Goal: Transaction & Acquisition: Purchase product/service

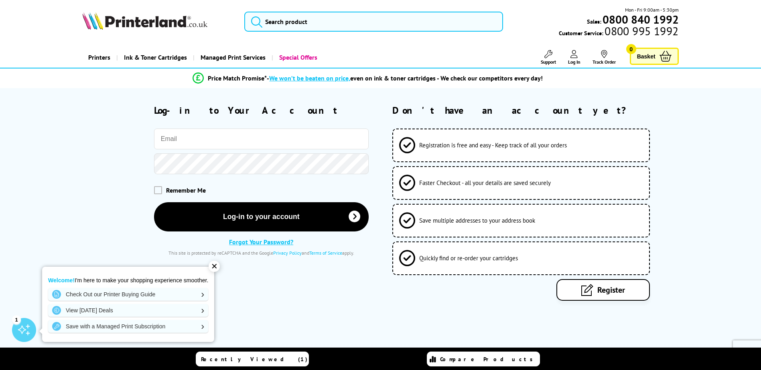
click at [189, 141] on input "email" at bounding box center [261, 139] width 215 height 21
click at [65, 142] on div "Log-in to Your Account Remember Me" at bounding box center [381, 202] width 642 height 197
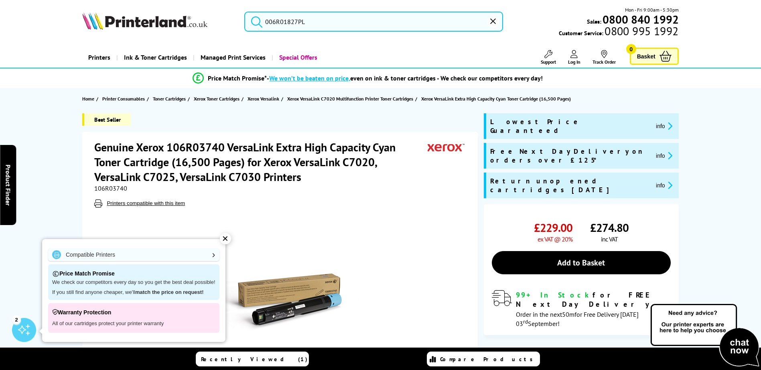
click at [375, 20] on input "006R01827PL" at bounding box center [373, 22] width 259 height 20
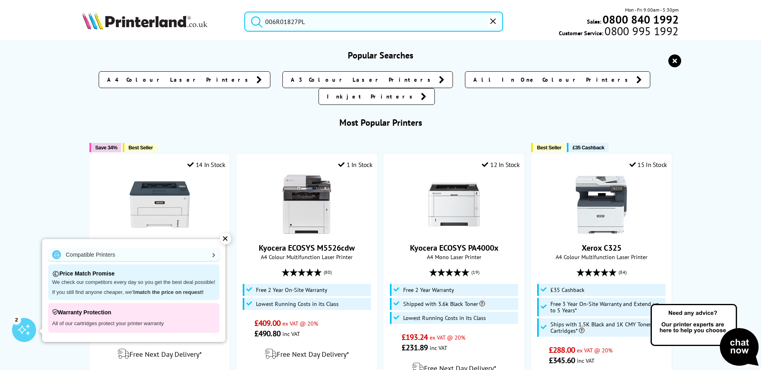
click at [245, 12] on button "submit" at bounding box center [255, 21] width 20 height 18
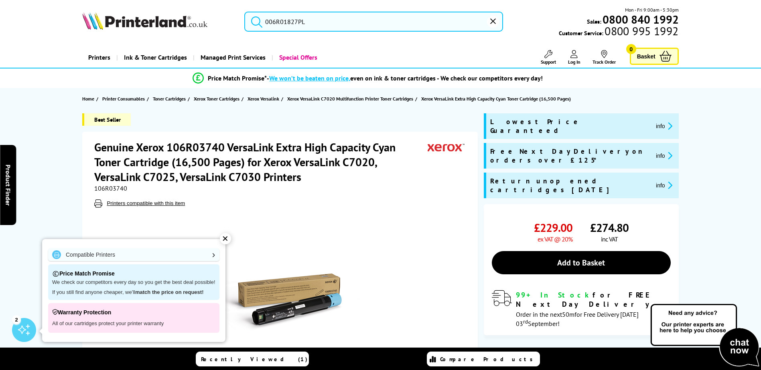
click at [223, 237] on div "✕" at bounding box center [225, 238] width 11 height 11
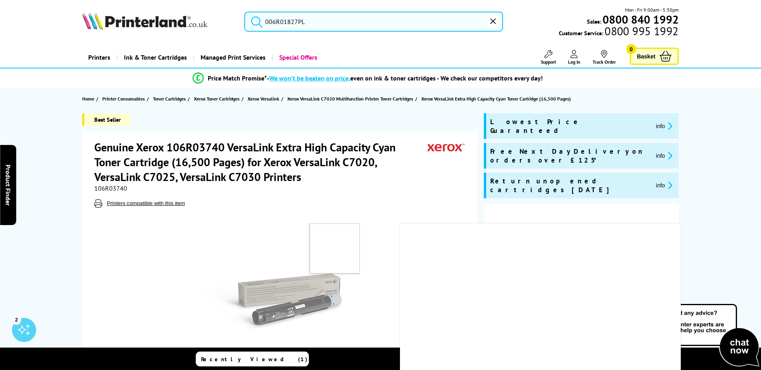
click at [318, 20] on input "006R01827PL" at bounding box center [373, 22] width 259 height 20
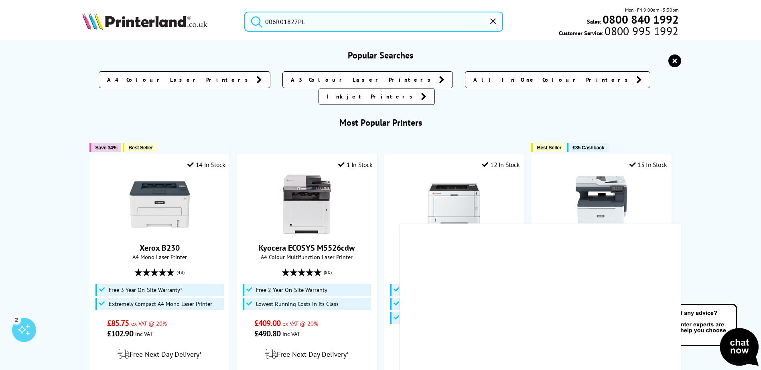
drag, startPoint x: 320, startPoint y: 19, endPoint x: 240, endPoint y: 22, distance: 80.3
click at [240, 22] on div "006R01827PL" at bounding box center [368, 22] width 269 height 20
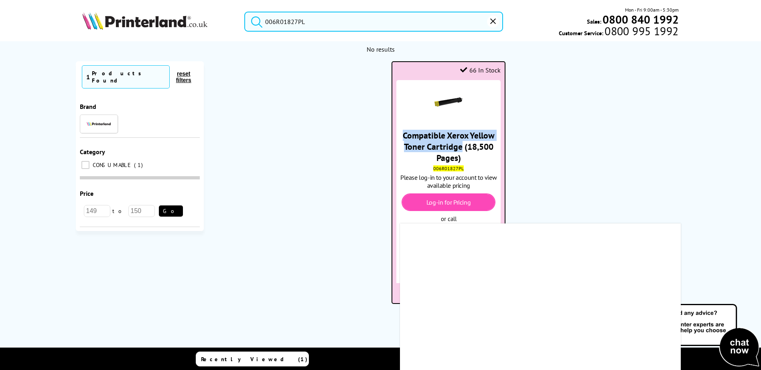
drag, startPoint x: 460, startPoint y: 144, endPoint x: 395, endPoint y: 128, distance: 67.3
click at [395, 128] on li "66 In Stock Compatible Xerox Yellow Toner Cartridge (18,500 Pages) 006R01827PL …" at bounding box center [447, 182] width 113 height 243
drag, startPoint x: 395, startPoint y: 128, endPoint x: 415, endPoint y: 135, distance: 21.6
drag, startPoint x: 415, startPoint y: 135, endPoint x: 429, endPoint y: 110, distance: 28.2
click at [429, 110] on div at bounding box center [448, 103] width 104 height 30
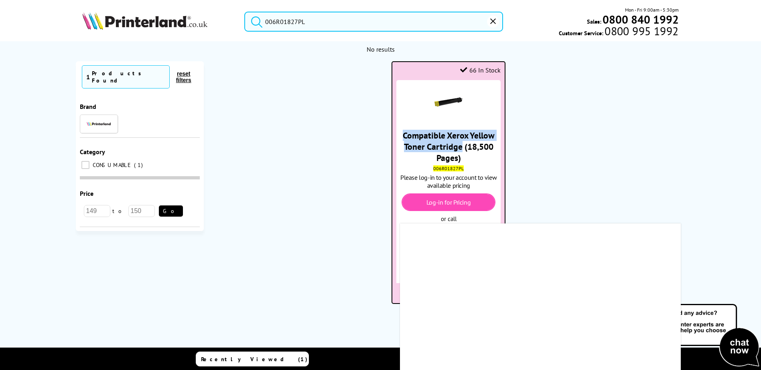
drag, startPoint x: 462, startPoint y: 147, endPoint x: 396, endPoint y: 138, distance: 66.5
click at [396, 138] on div "Compatible Xerox Yellow Toner Cartridge (18,500 Pages) 006R01827PL Please log-i…" at bounding box center [448, 165] width 104 height 170
drag, startPoint x: 396, startPoint y: 138, endPoint x: 428, endPoint y: 144, distance: 32.7
copy link "Compatible Xerox Yellow Toner Cartridge"
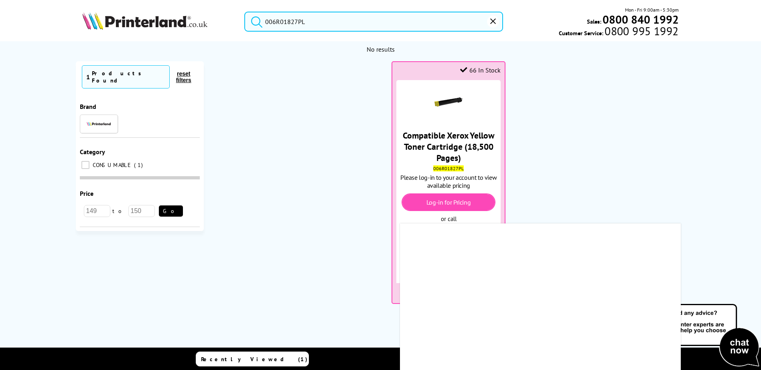
drag, startPoint x: 330, startPoint y: 26, endPoint x: 244, endPoint y: 16, distance: 86.7
click at [244, 16] on input "006R01827PL" at bounding box center [373, 22] width 259 height 20
paste input "Compatible Xerox Yellow Toner Cartridge"
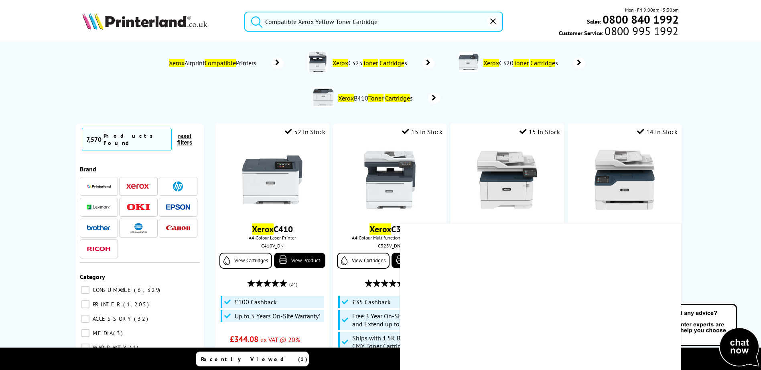
click at [334, 22] on input "Compatible Xerox Yellow Toner Cartridge" at bounding box center [373, 22] width 259 height 20
click at [245, 12] on button "submit" at bounding box center [255, 21] width 20 height 18
click at [327, 24] on input "Compatible Xerox cyna Toner Cartridge" at bounding box center [373, 22] width 259 height 20
click at [245, 12] on button "submit" at bounding box center [255, 21] width 20 height 18
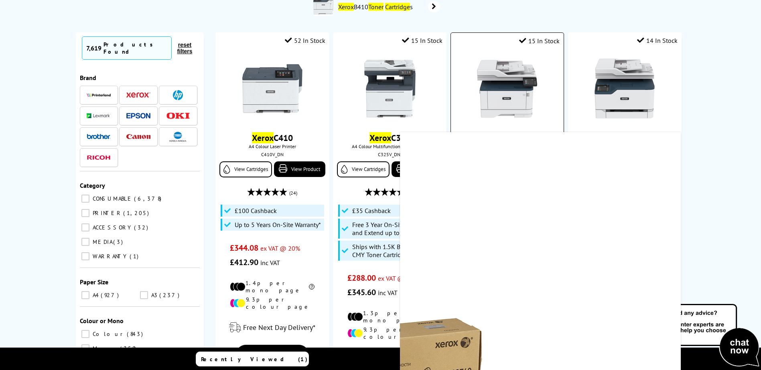
scroll to position [160, 0]
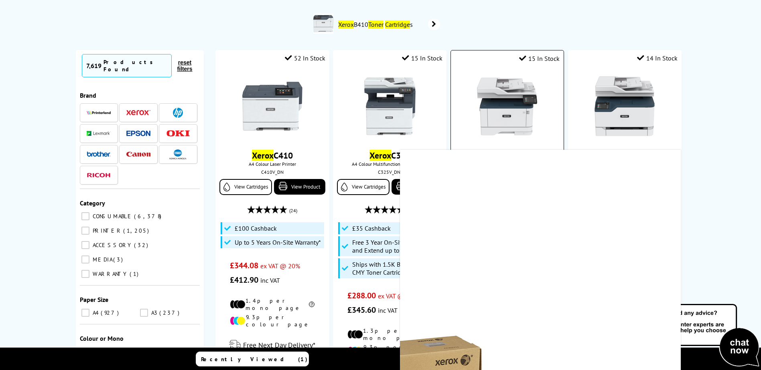
scroll to position [0, 0]
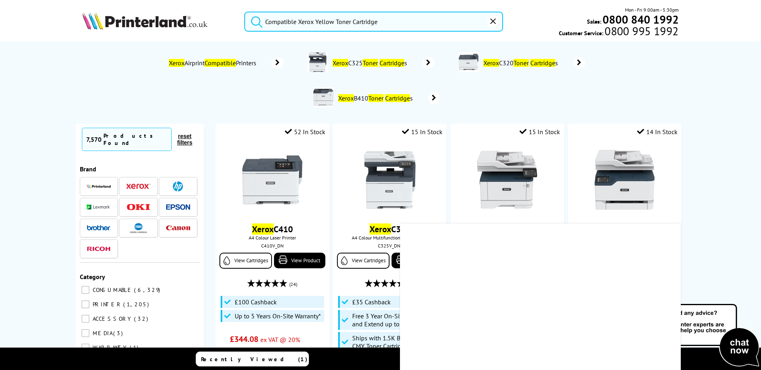
type input "006R01827PL"
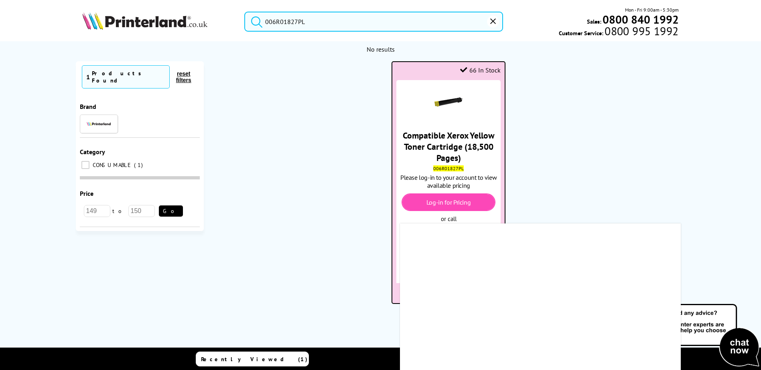
click at [451, 207] on div "Log-in for Pricing" at bounding box center [447, 203] width 93 height 18
click at [451, 202] on link "Log-in for Pricing" at bounding box center [448, 202] width 45 height 8
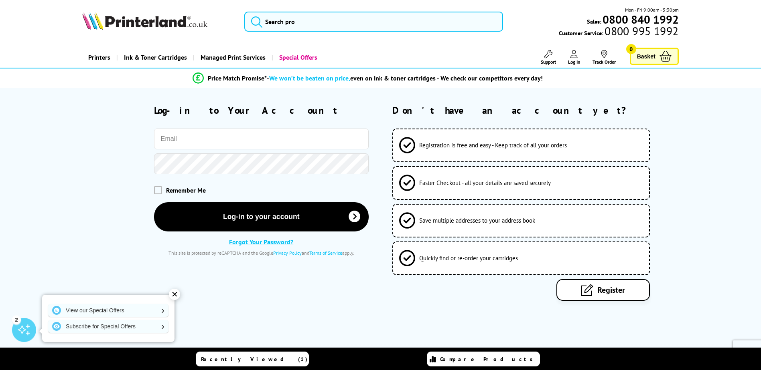
click at [202, 147] on input "email" at bounding box center [261, 139] width 215 height 21
type input "rhian@workplace-worksafe.co.uk"
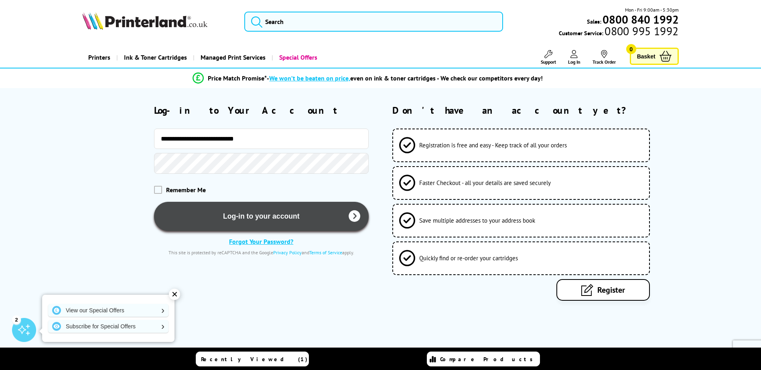
click at [237, 217] on button "Log-in to your account" at bounding box center [261, 216] width 215 height 29
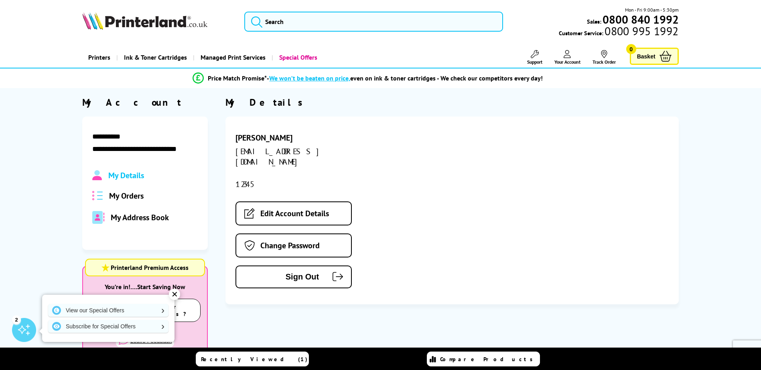
click at [174, 299] on div "✕" at bounding box center [174, 294] width 11 height 11
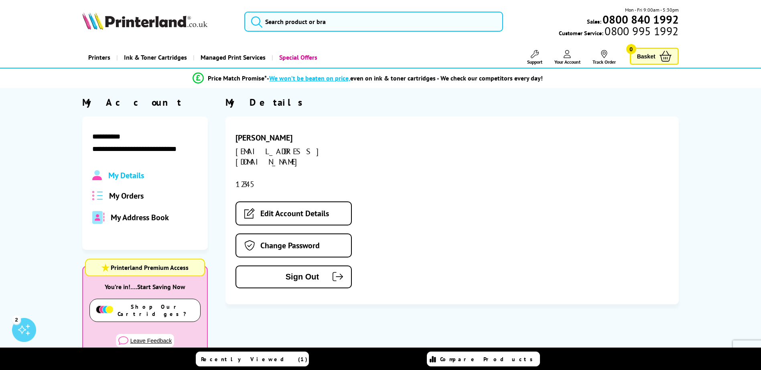
click at [117, 198] on span "My Orders" at bounding box center [126, 196] width 34 height 10
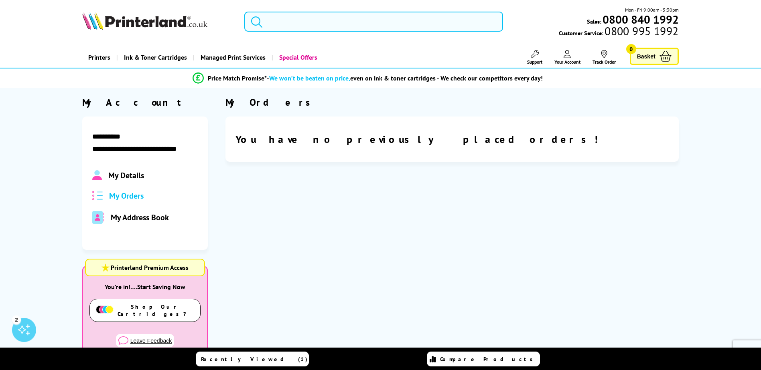
click at [334, 18] on input "search" at bounding box center [373, 22] width 259 height 20
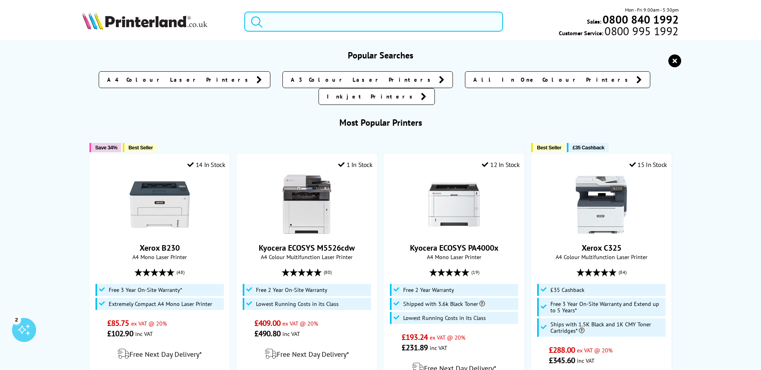
paste input "Compatible Xerox Yellow Toner Cartridge"
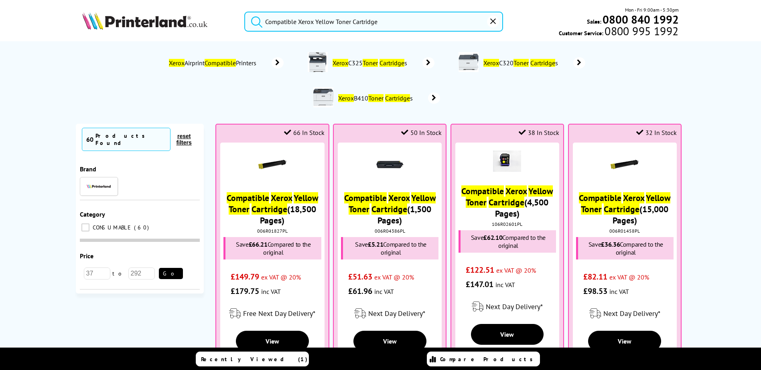
click at [332, 21] on input "Compatible Xerox Yellow Toner Cartridge" at bounding box center [373, 22] width 259 height 20
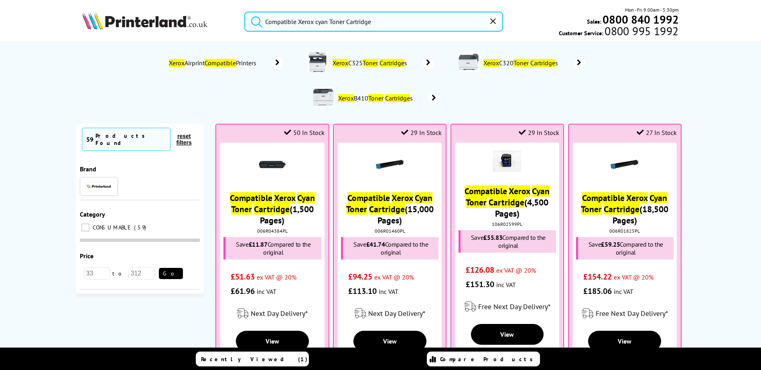
type input "Compatible Xerox cyan Toner Cartridge"
click at [245, 12] on button "submit" at bounding box center [255, 21] width 20 height 18
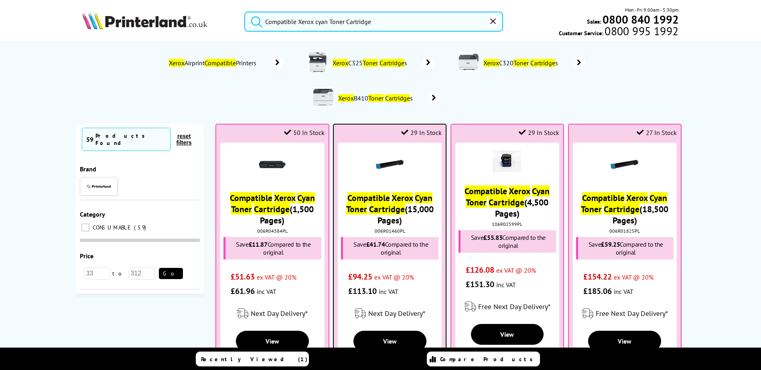
scroll to position [40, 0]
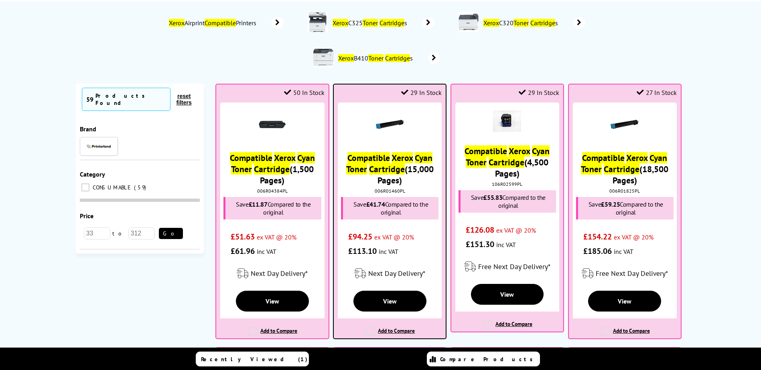
click at [379, 170] on mark "Cartridge" at bounding box center [387, 169] width 36 height 11
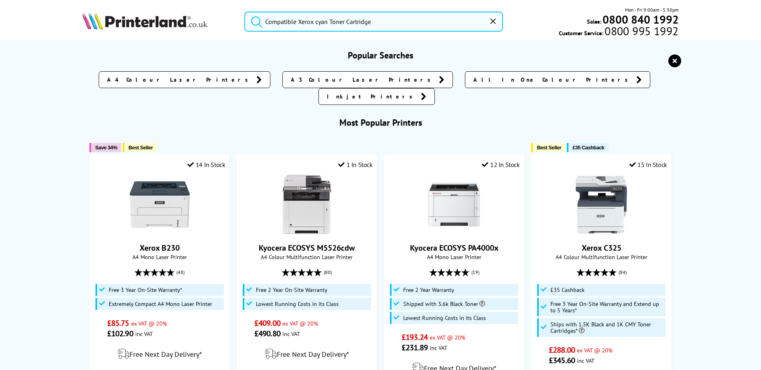
drag, startPoint x: 393, startPoint y: 14, endPoint x: 256, endPoint y: 22, distance: 137.4
click at [256, 22] on form "Compatible Xerox cyan Toner Cartridge" at bounding box center [373, 22] width 259 height 20
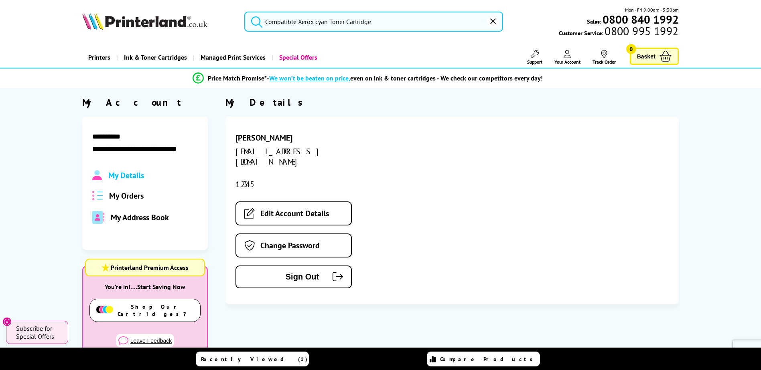
paste input "7120 Std Magenta 1"
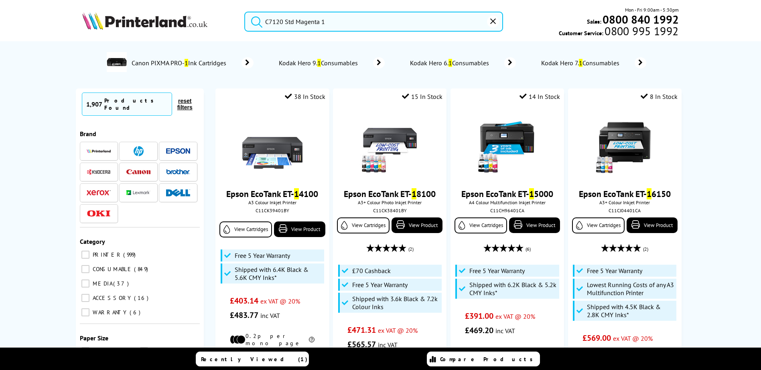
drag, startPoint x: 339, startPoint y: 21, endPoint x: 296, endPoint y: 25, distance: 42.7
click at [296, 25] on input "C7120 Std Magenta 1" at bounding box center [373, 22] width 259 height 20
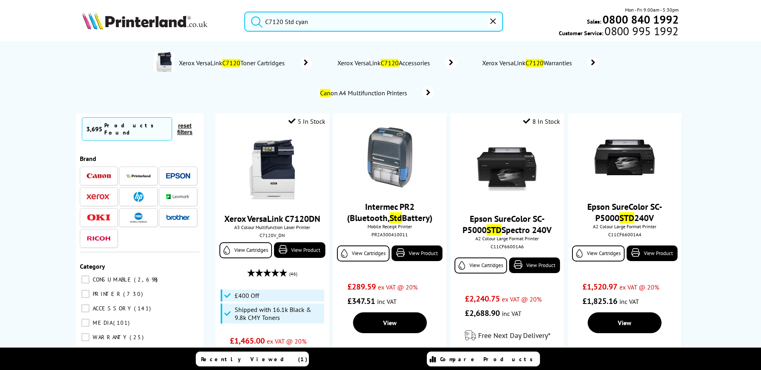
click at [245, 12] on button "submit" at bounding box center [255, 21] width 20 height 18
click at [323, 19] on input "C7120 Std cyan" at bounding box center [373, 22] width 259 height 20
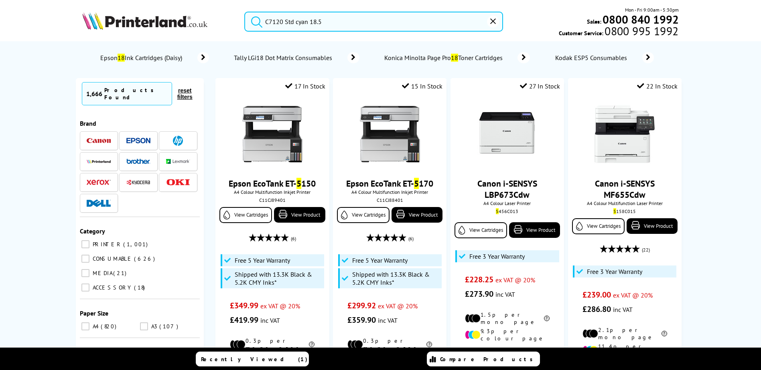
type input "C7120 Std cyan 18.5"
click at [245, 12] on button "submit" at bounding box center [255, 21] width 20 height 18
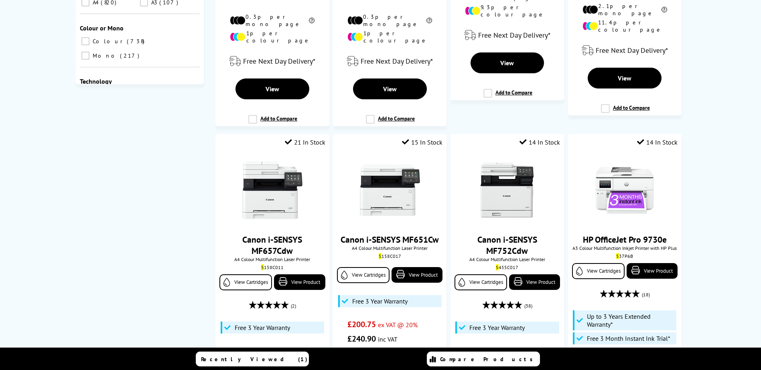
scroll to position [4, 0]
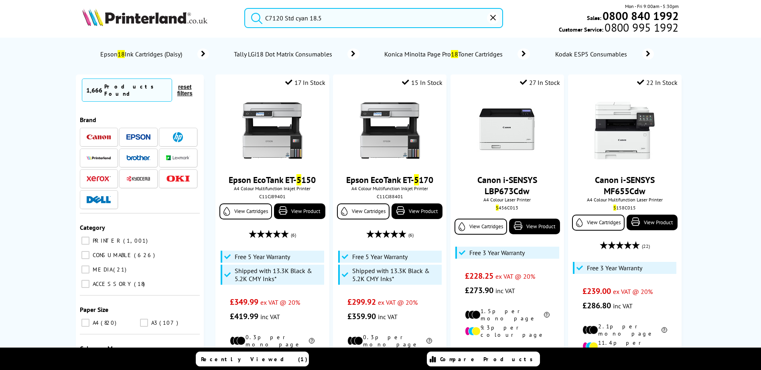
click at [88, 251] on input "CONSUMABLE 626" at bounding box center [85, 255] width 8 height 8
checkbox input "true"
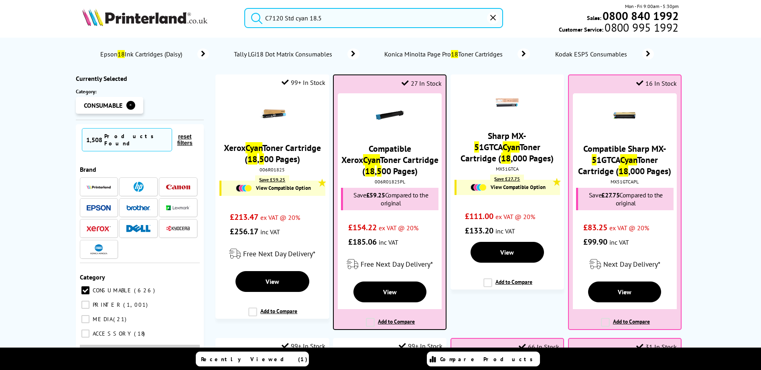
click at [376, 161] on link "Compatible Xerox Cyan Toner Cartridge ( 18 , 5 00 Pages)" at bounding box center [389, 160] width 97 height 34
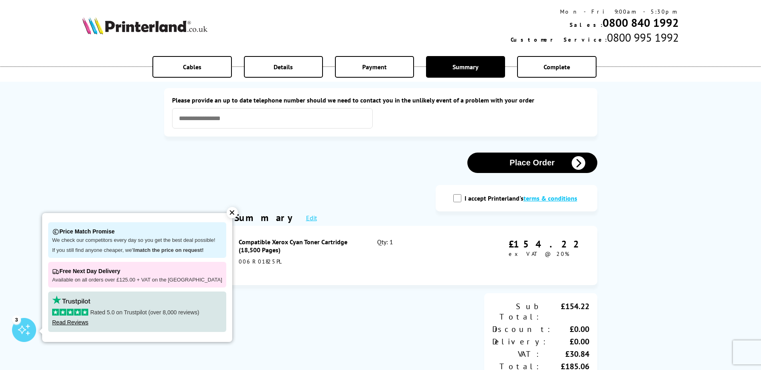
click at [227, 214] on div "✕" at bounding box center [232, 212] width 11 height 11
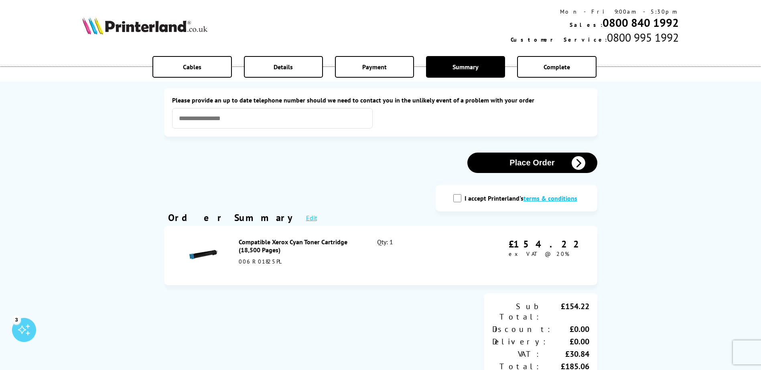
drag, startPoint x: 277, startPoint y: 262, endPoint x: 237, endPoint y: 262, distance: 40.9
click at [237, 262] on div "Compatible Xerox Cyan Toner Cartridge (18,500 Pages) 006R01825PL Qty: 1 £154.22…" at bounding box center [412, 255] width 354 height 43
drag, startPoint x: 237, startPoint y: 262, endPoint x: 259, endPoint y: 263, distance: 22.9
copy div "006R01825PL"
click at [456, 197] on input "I accept Printerland's terms & conditions" at bounding box center [457, 198] width 8 height 8
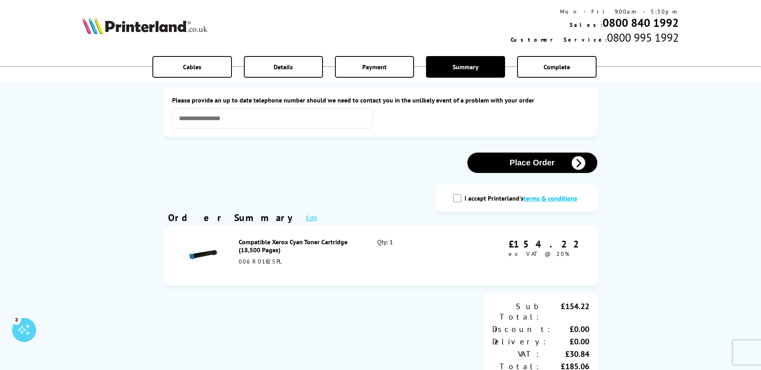
checkbox input "true"
click at [524, 163] on button "Place Order" at bounding box center [532, 163] width 130 height 20
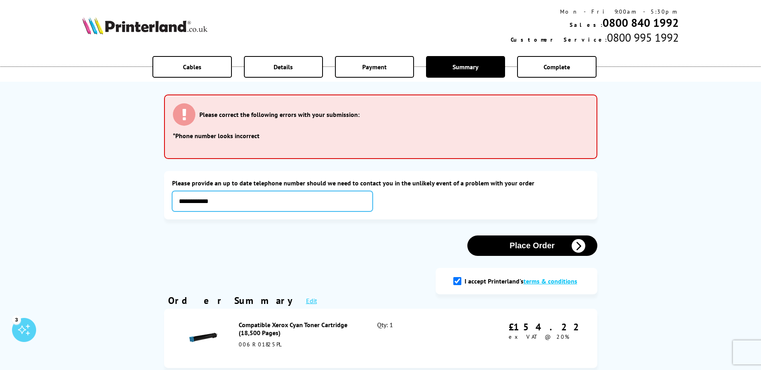
type input "**********"
click at [486, 242] on button "Place Order" at bounding box center [532, 246] width 130 height 20
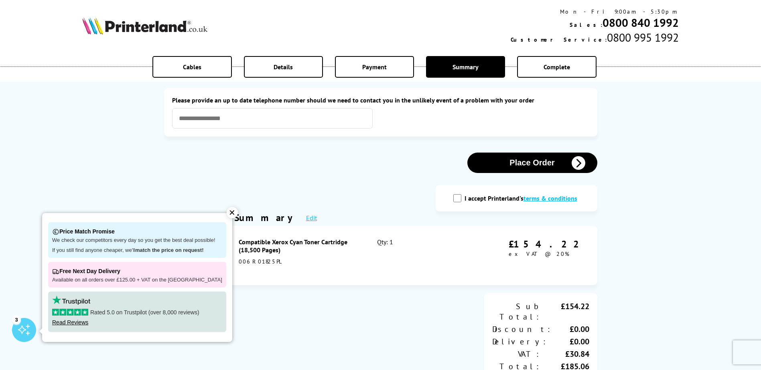
click at [227, 213] on div "✕" at bounding box center [232, 212] width 11 height 11
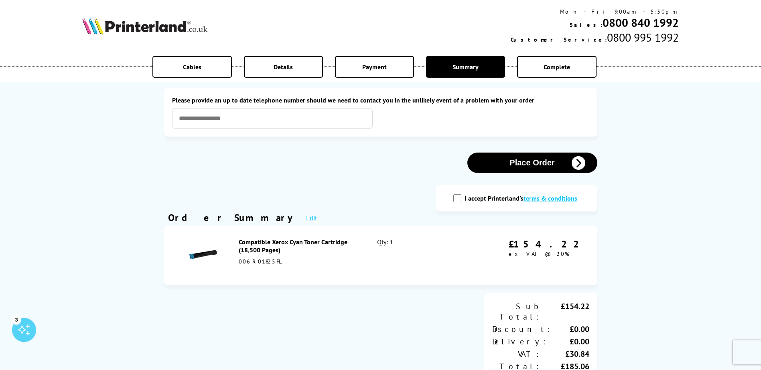
click at [464, 197] on div "I accept Printerland's terms & conditions" at bounding box center [516, 198] width 130 height 10
click at [459, 198] on input "I accept Printerland's terms & conditions" at bounding box center [457, 198] width 8 height 8
checkbox input "true"
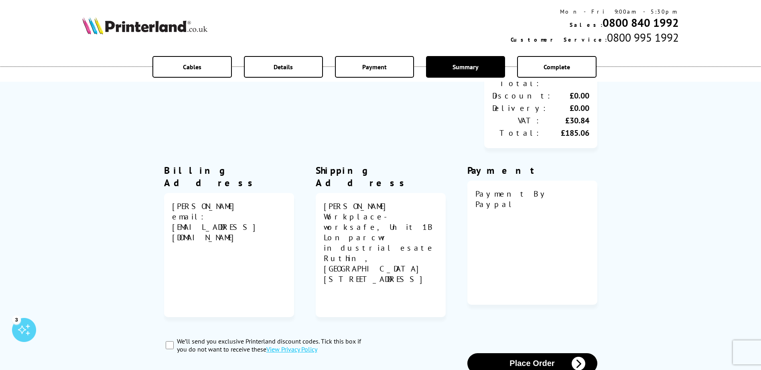
scroll to position [281, 0]
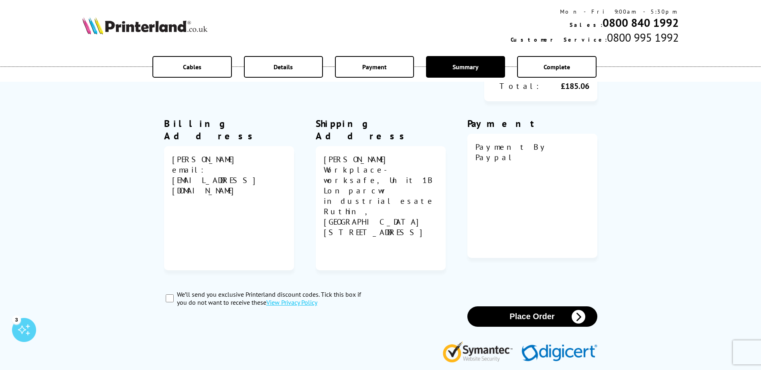
click at [510, 307] on button "Place Order" at bounding box center [532, 317] width 130 height 20
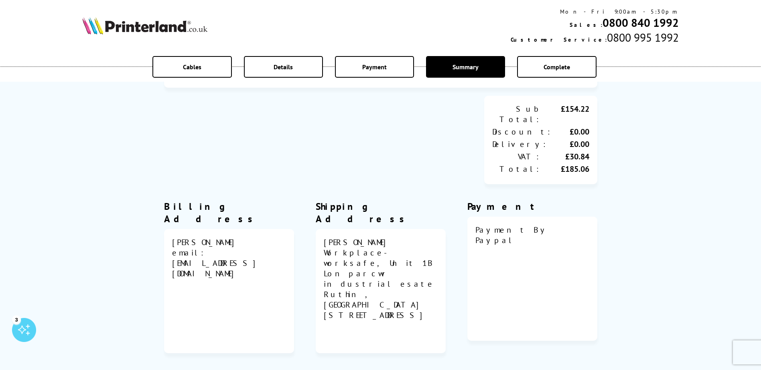
scroll to position [16, 0]
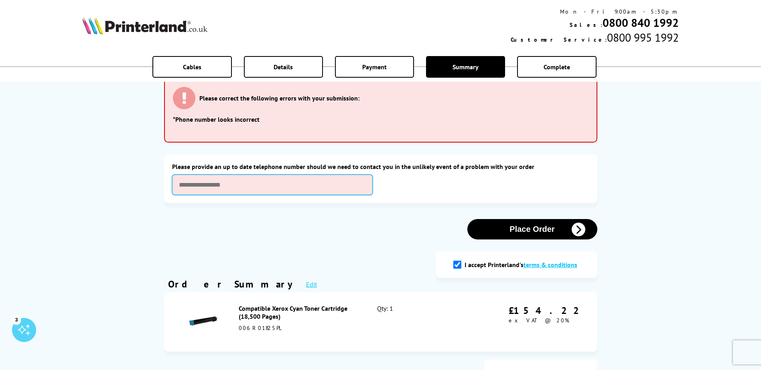
click at [237, 194] on input "text" at bounding box center [272, 185] width 200 height 20
type input "**********"
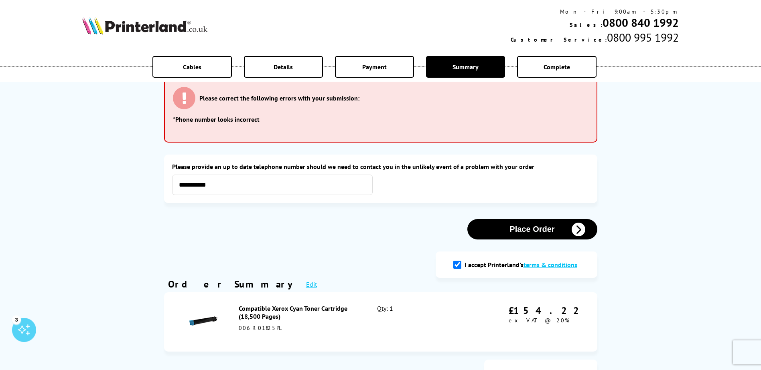
click at [520, 232] on button "Place Order" at bounding box center [532, 229] width 130 height 20
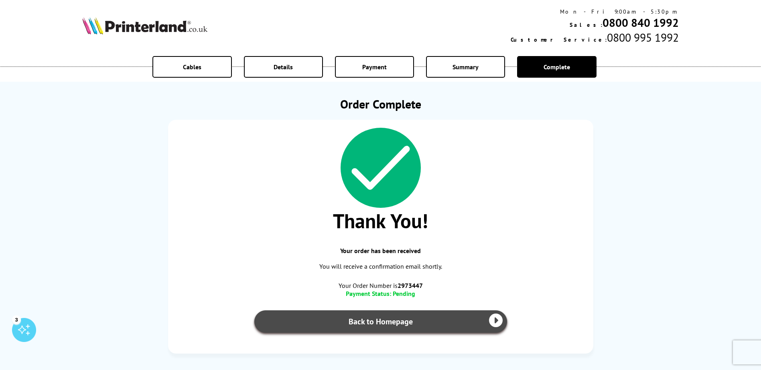
click at [366, 322] on link "Back to Homepage" at bounding box center [380, 322] width 253 height 22
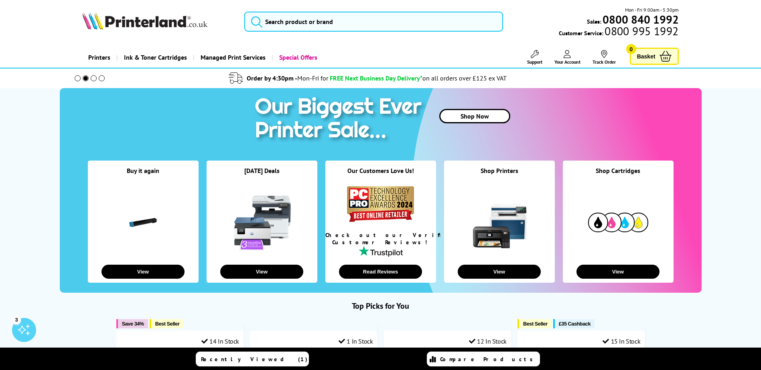
click at [567, 61] on span "Your Account" at bounding box center [567, 62] width 26 height 6
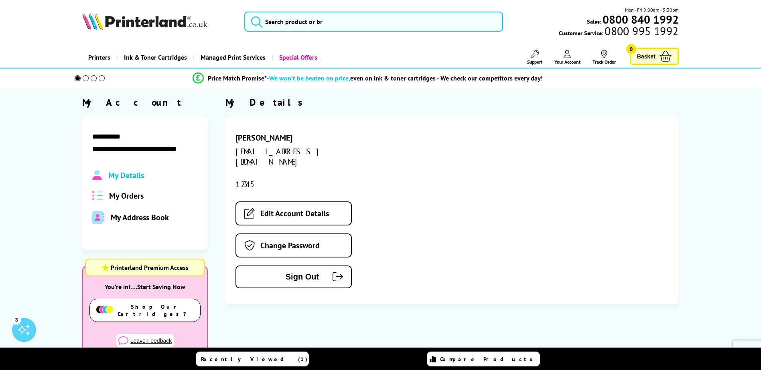
click at [134, 198] on span "My Orders" at bounding box center [126, 196] width 34 height 10
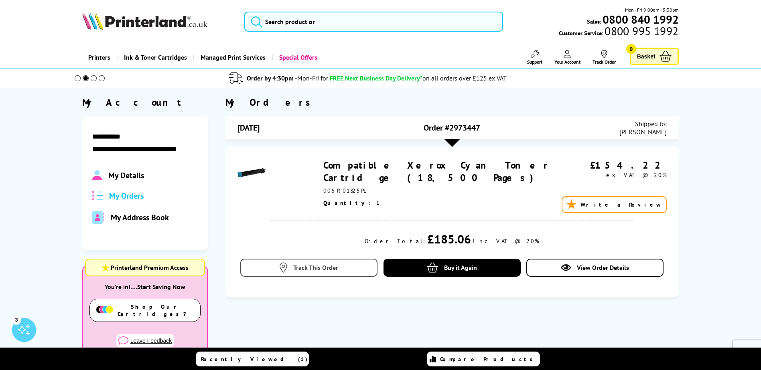
click at [317, 266] on span "Track This Order" at bounding box center [315, 268] width 45 height 8
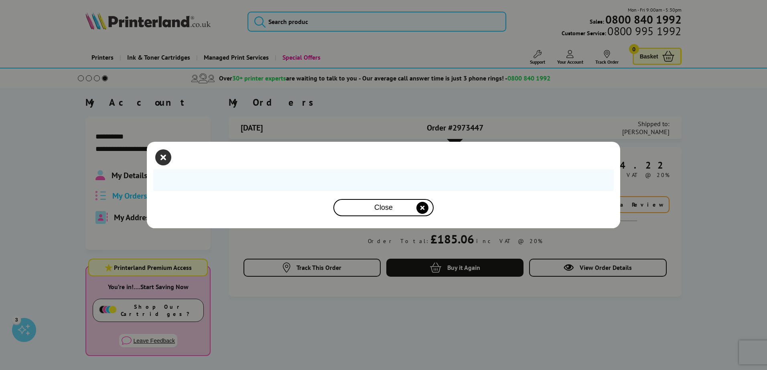
click at [167, 161] on icon "close modal" at bounding box center [163, 158] width 16 height 16
